Goal: Task Accomplishment & Management: Use online tool/utility

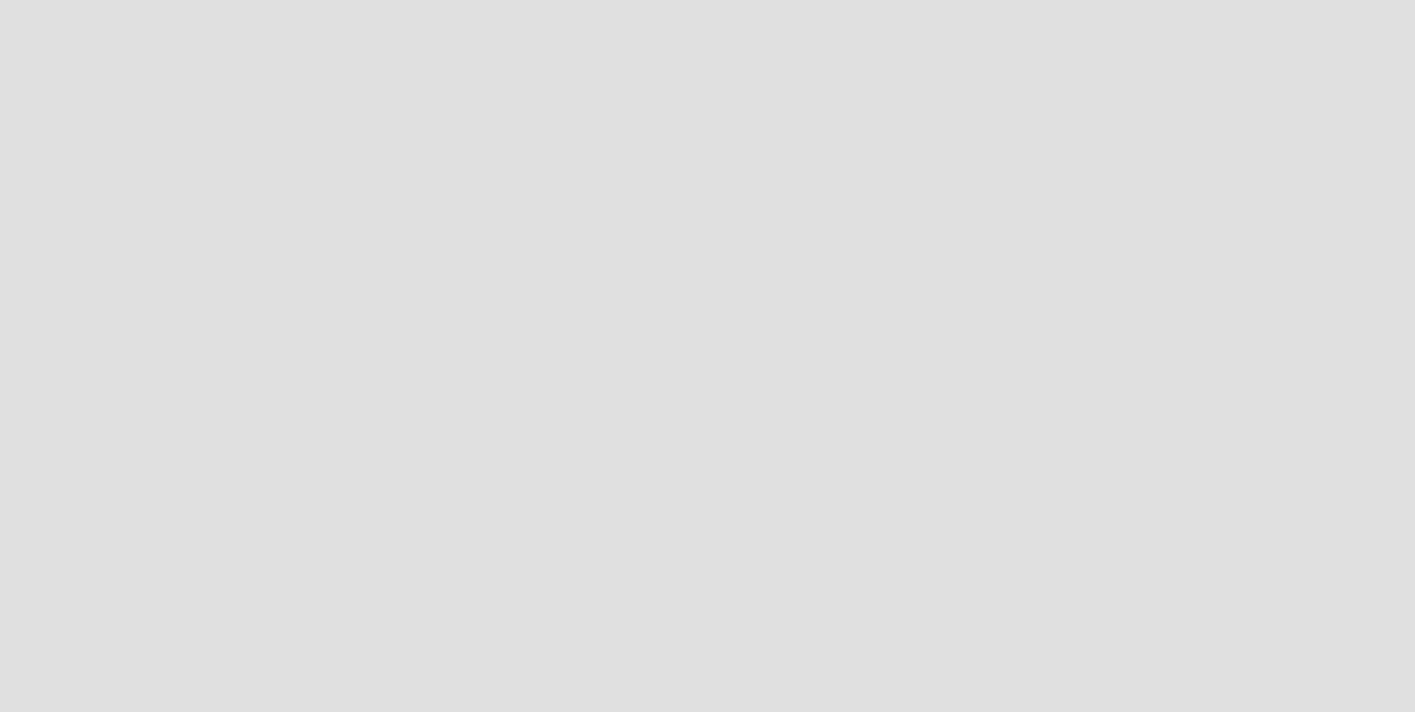
scroll to position [728, 1431]
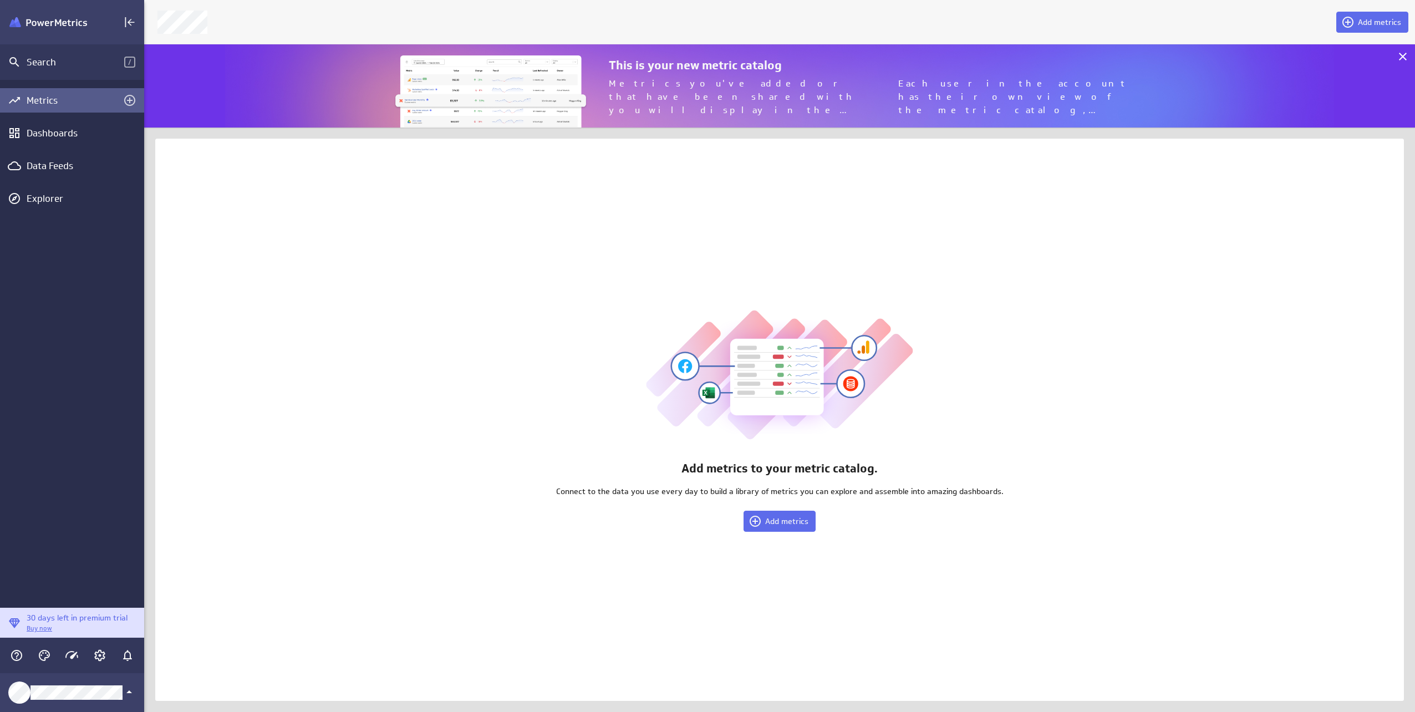
scroll to position [100, 1287]
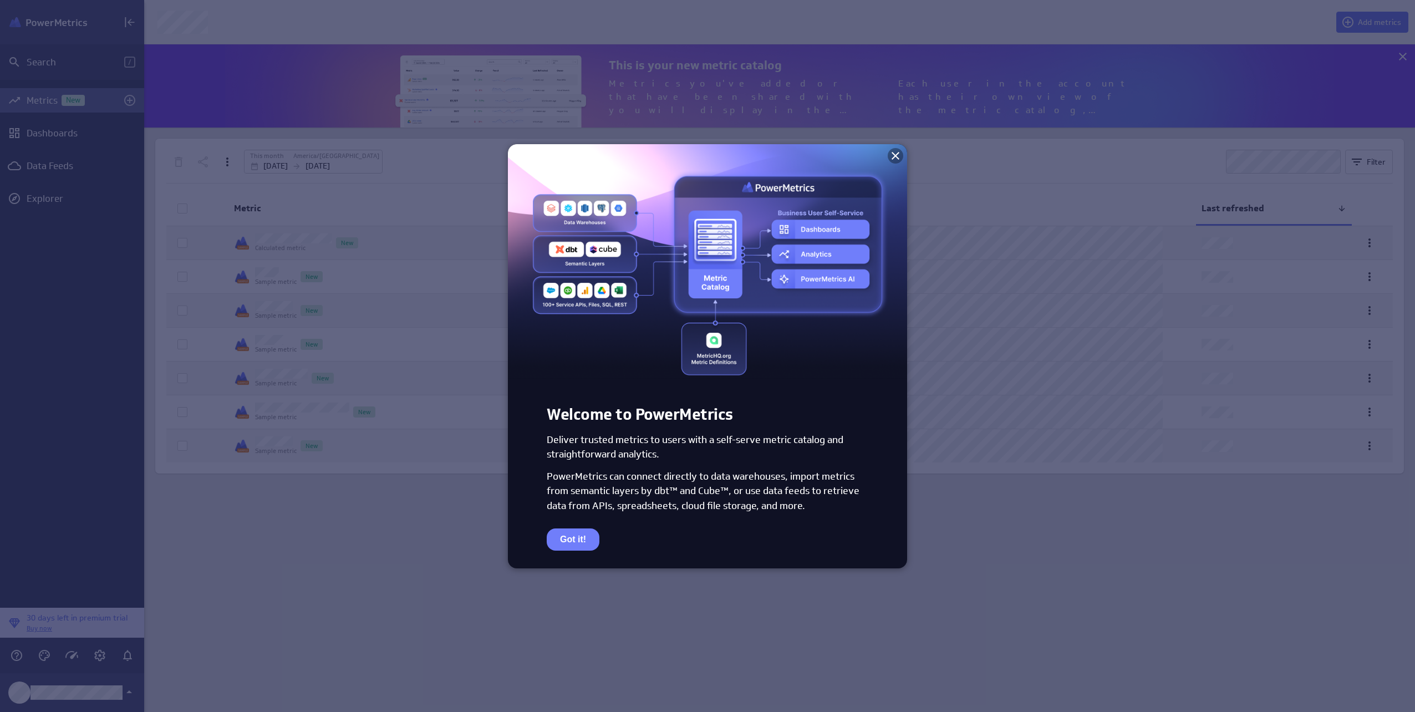
click at [898, 155] on icon at bounding box center [895, 155] width 13 height 13
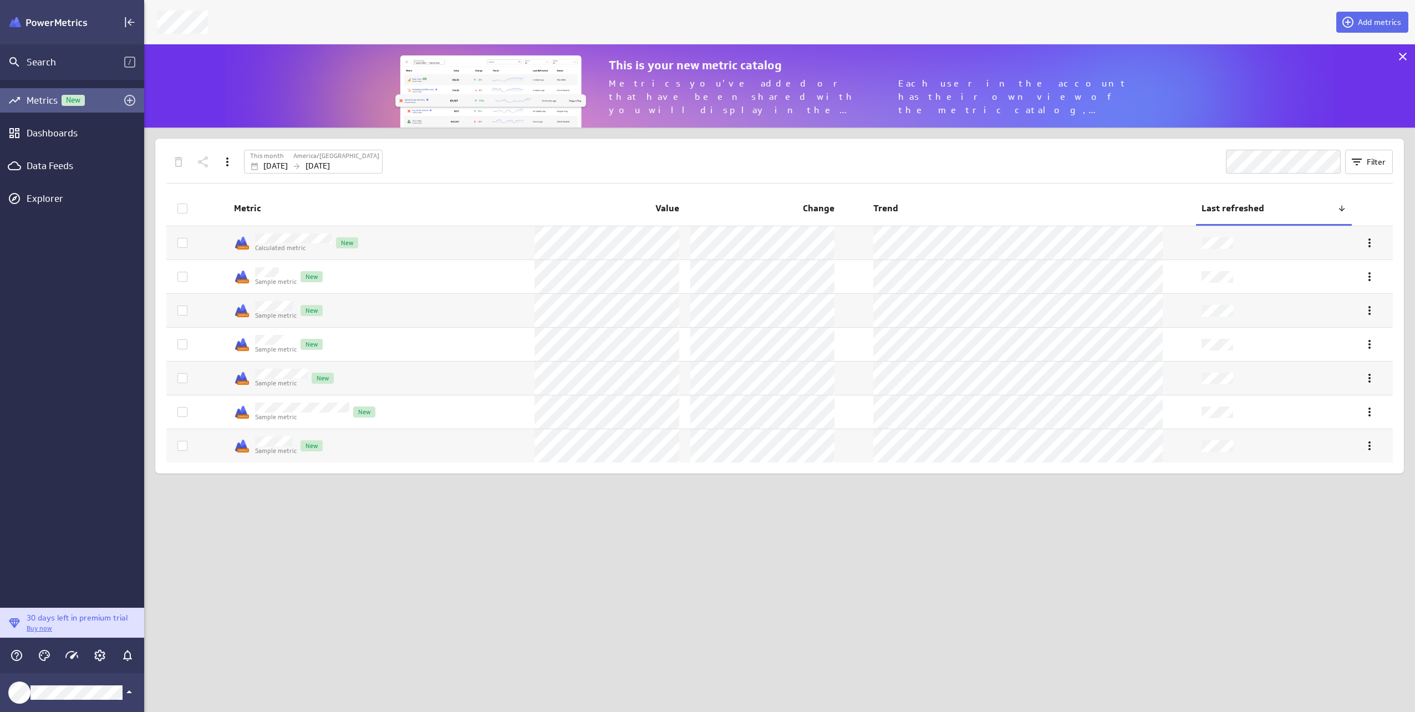
click at [305, 82] on div "This is your new metric catalog Metrics you've added or that have been shared w…" at bounding box center [767, 85] width 1246 height 83
click at [425, 532] on div "Add metrics This is your new metric catalog Metrics you've added or that have b…" at bounding box center [779, 356] width 1270 height 712
click at [488, 246] on td "Calculated metric New" at bounding box center [378, 242] width 300 height 33
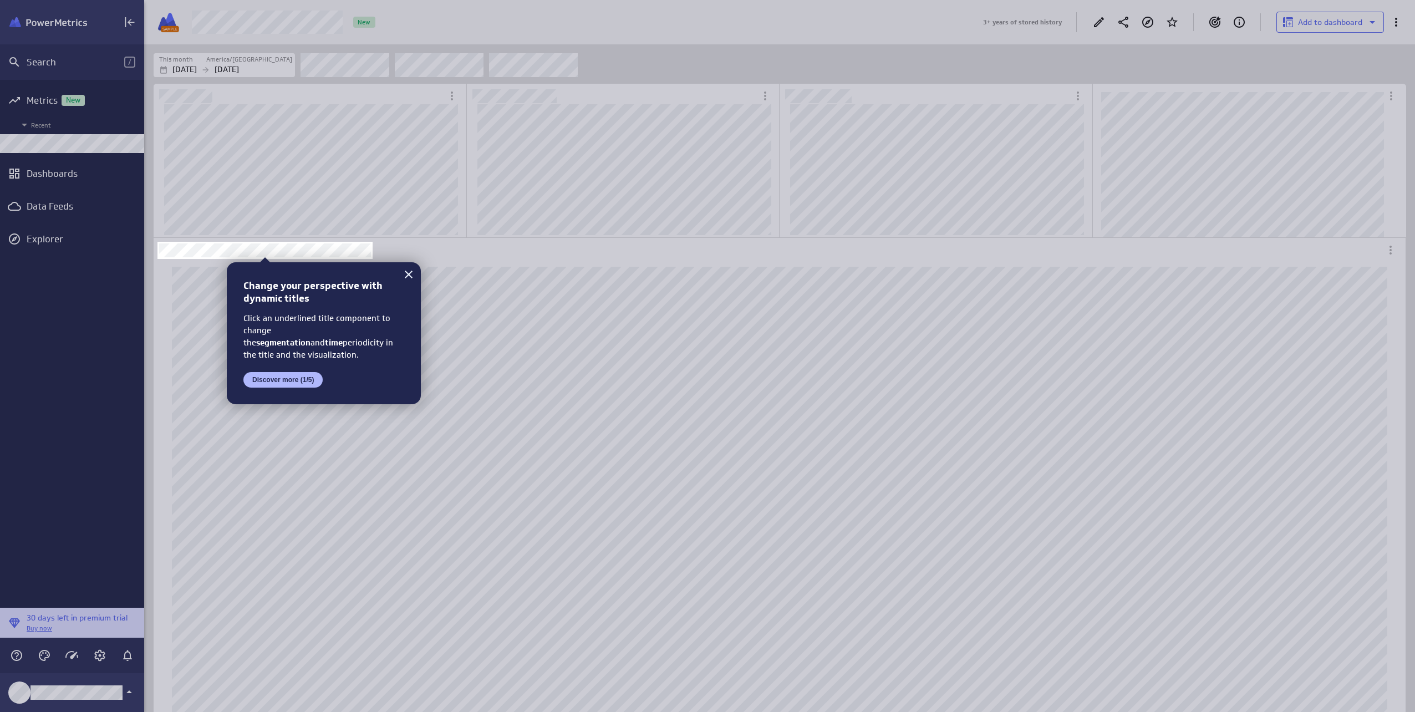
click at [1202, 169] on div at bounding box center [893, 356] width 1042 height 712
click at [415, 274] on icon at bounding box center [408, 274] width 13 height 13
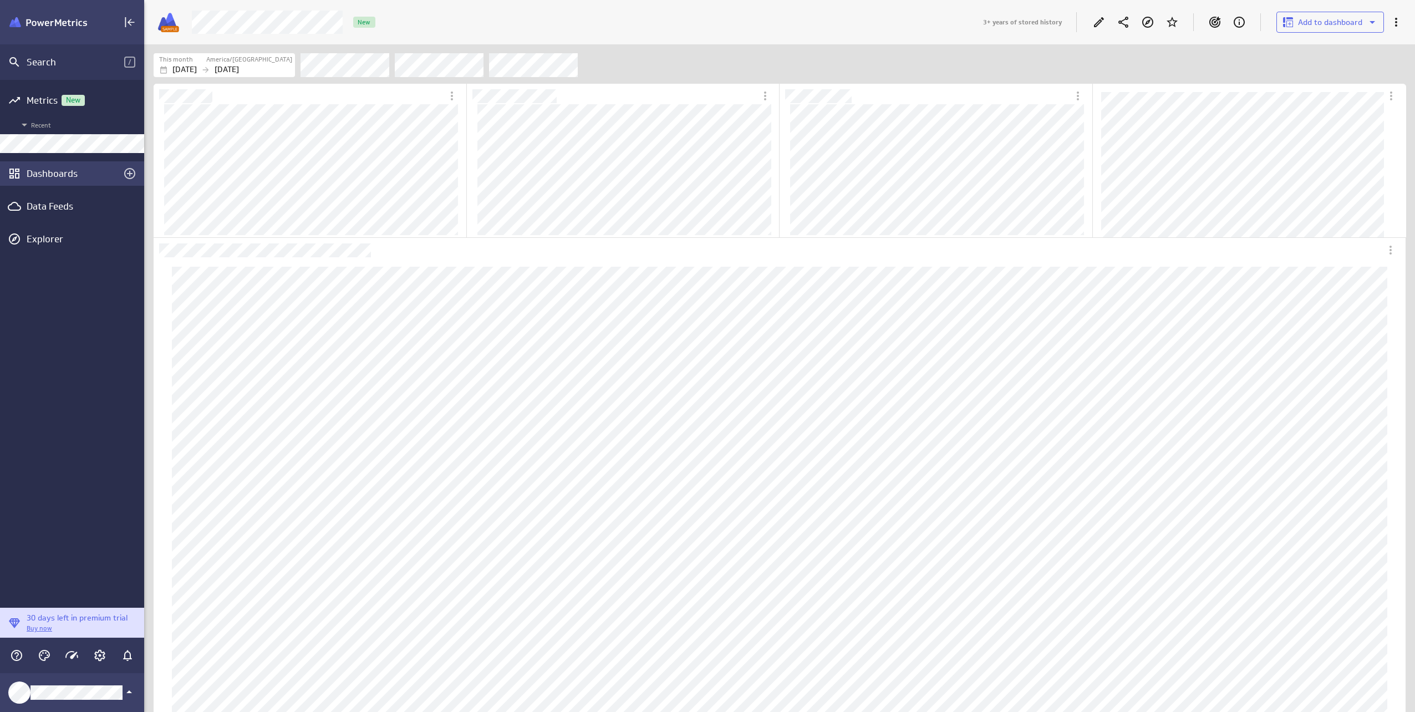
click at [73, 175] on div "Dashboards" at bounding box center [72, 173] width 91 height 12
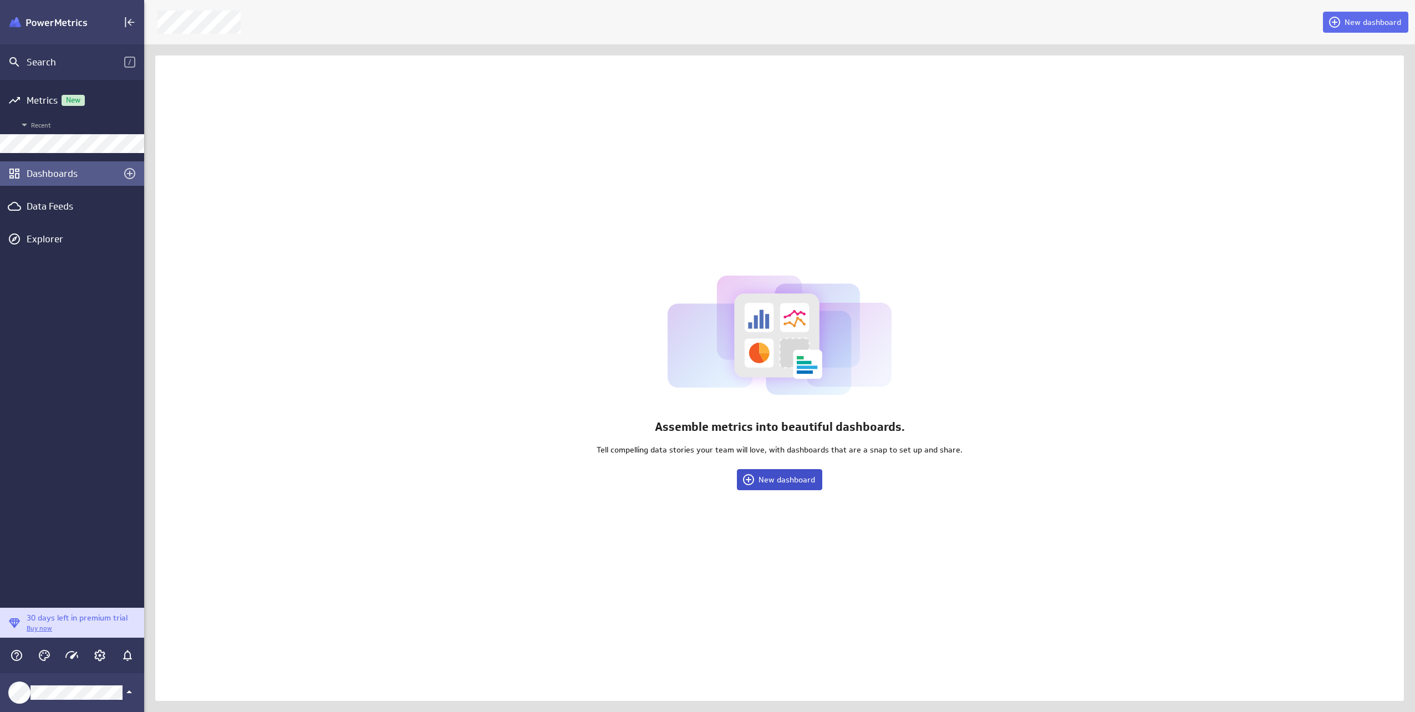
click at [770, 483] on span "New dashboard" at bounding box center [786, 479] width 57 height 10
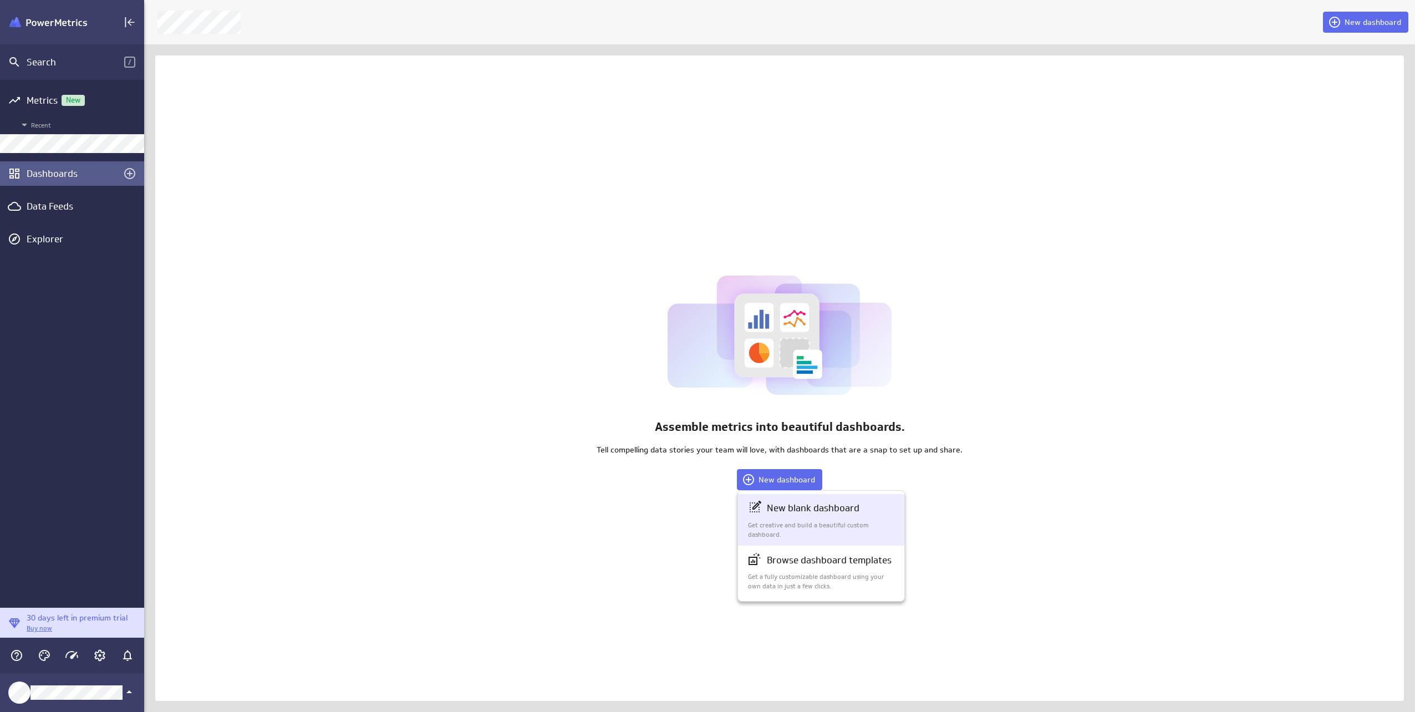
click at [820, 512] on p "New blank dashboard" at bounding box center [813, 508] width 93 height 14
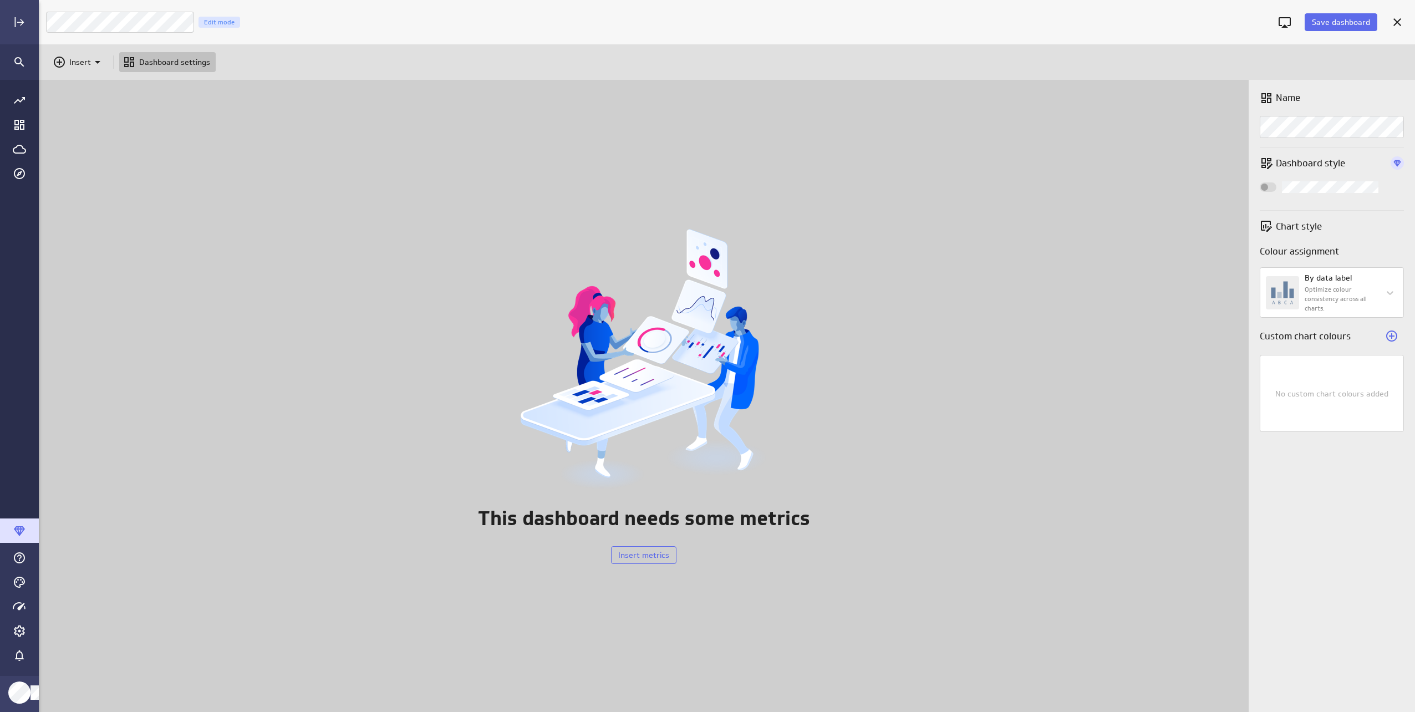
scroll to position [649, 1392]
click at [635, 551] on span "Insert metrics" at bounding box center [643, 555] width 51 height 10
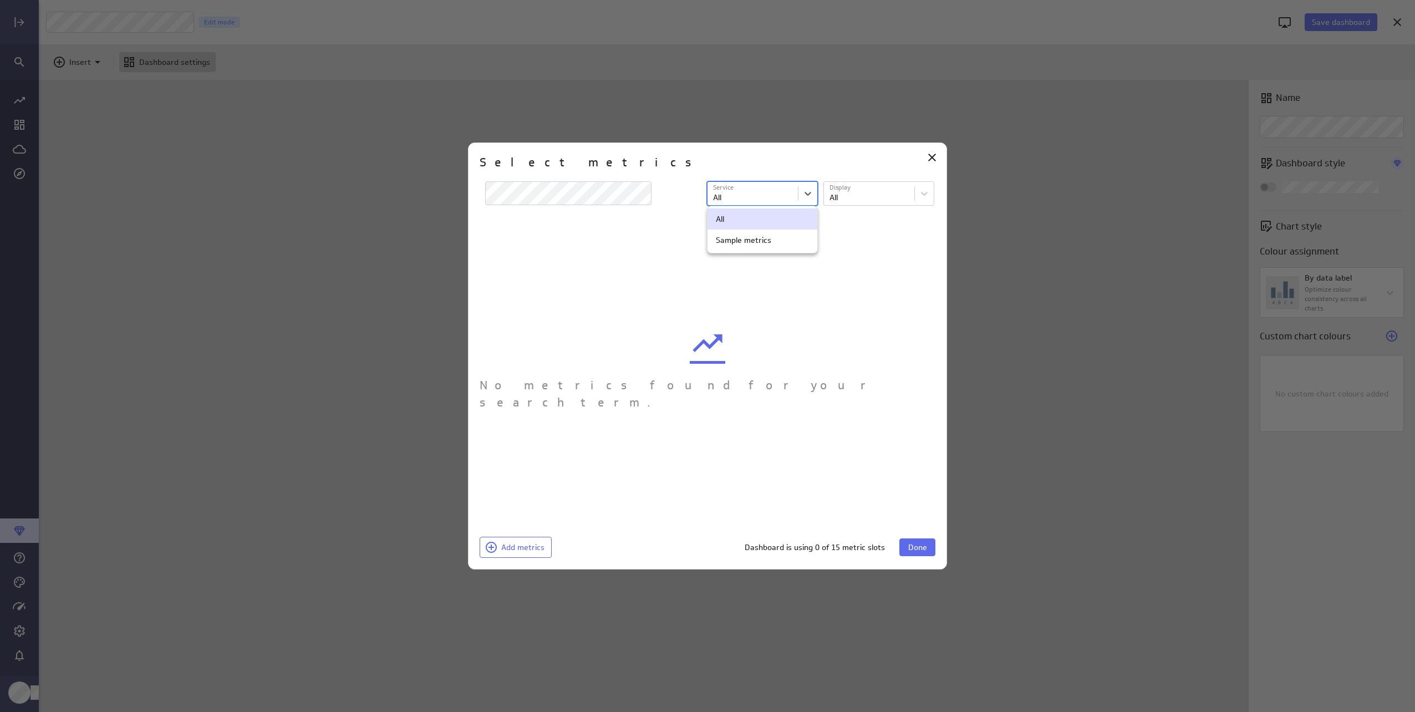
click at [784, 188] on body "Save dashboard Untitled Dashboard Edit mode Insert Dashboard settings This dash…" at bounding box center [707, 356] width 1415 height 712
click at [766, 193] on div at bounding box center [707, 356] width 1415 height 712
drag, startPoint x: 796, startPoint y: 190, endPoint x: 773, endPoint y: 207, distance: 28.8
click at [795, 190] on body "Save dashboard Untitled Dashboard Edit mode Insert Dashboard settings This dash…" at bounding box center [707, 356] width 1415 height 712
click at [741, 242] on div "Sample metrics" at bounding box center [743, 240] width 55 height 10
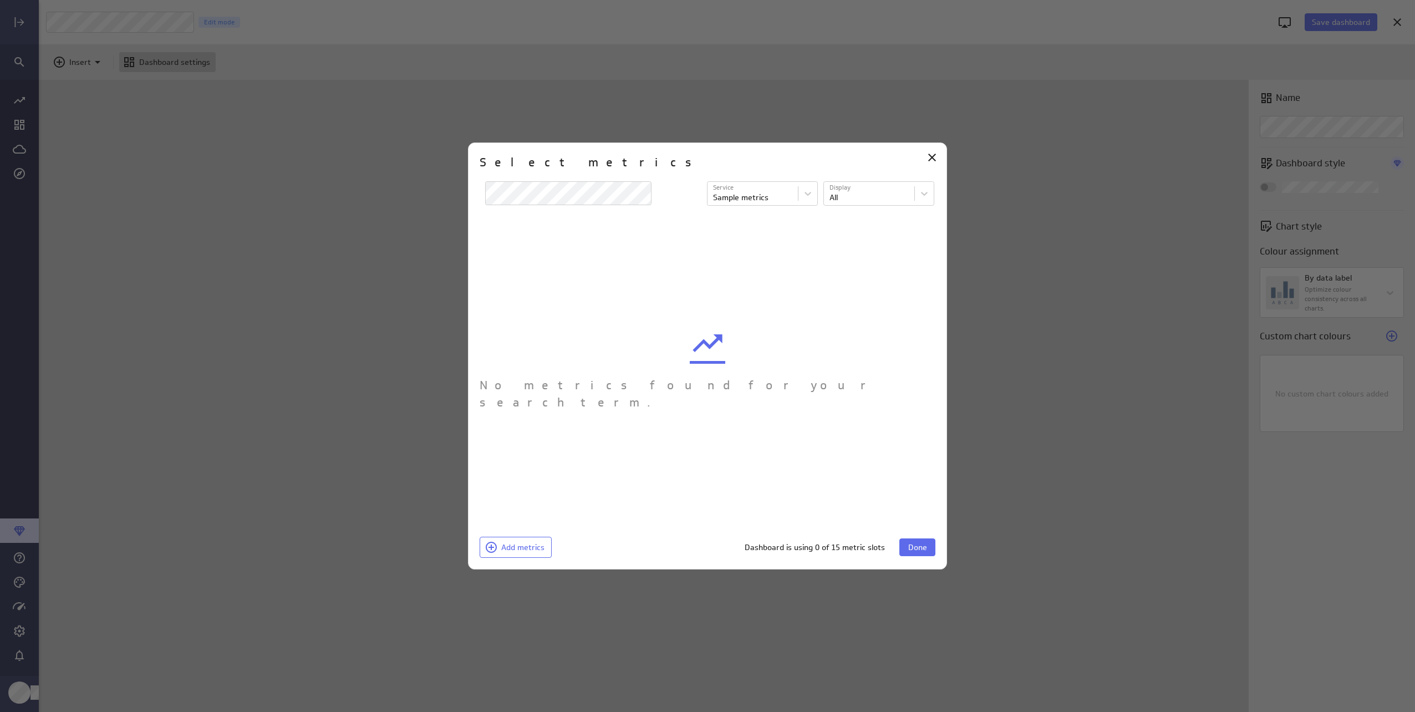
click at [929, 154] on icon "Close" at bounding box center [932, 158] width 8 height 8
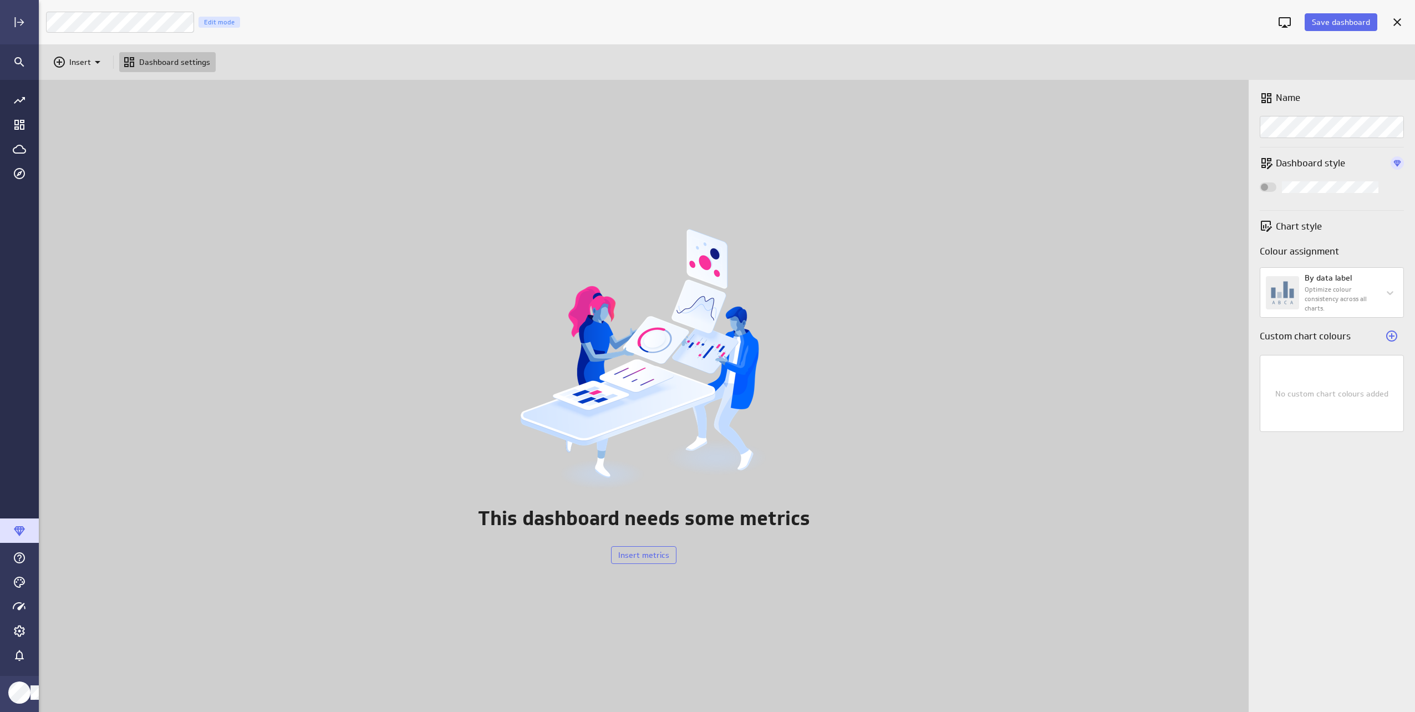
click at [492, 426] on div "This dashboard needs some metrics Insert metrics" at bounding box center [643, 396] width 1209 height 632
click at [70, 57] on p "Insert" at bounding box center [80, 63] width 22 height 12
click at [175, 63] on div at bounding box center [707, 356] width 1415 height 712
click at [164, 60] on p "Dashboard settings" at bounding box center [174, 63] width 71 height 12
click at [68, 55] on div "Insert" at bounding box center [78, 62] width 58 height 20
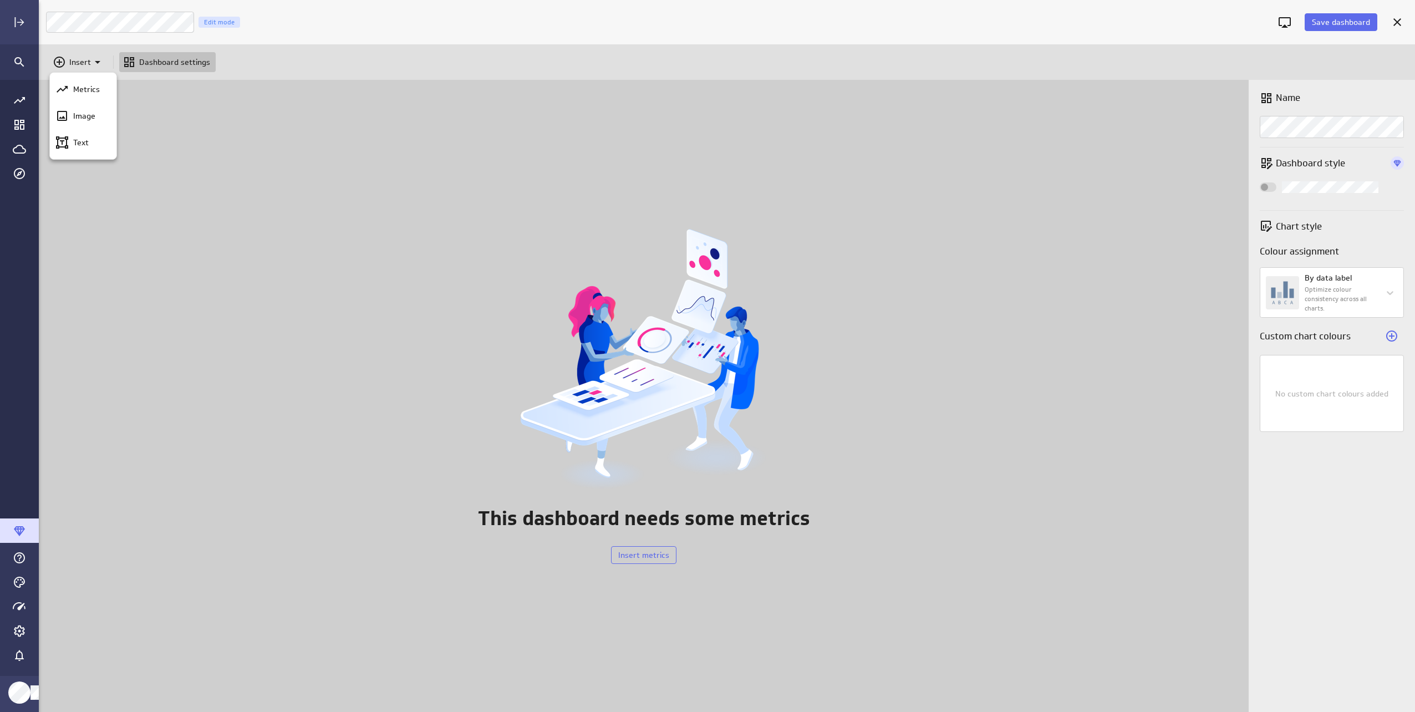
drag, startPoint x: 241, startPoint y: 328, endPoint x: 111, endPoint y: 161, distance: 211.8
click at [241, 323] on div at bounding box center [707, 356] width 1415 height 712
